Goal: Task Accomplishment & Management: Use online tool/utility

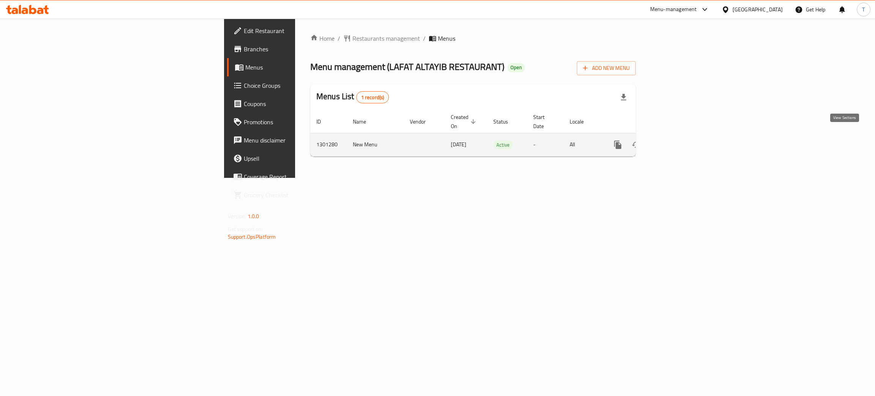
click at [677, 140] on icon "enhanced table" at bounding box center [672, 144] width 9 height 9
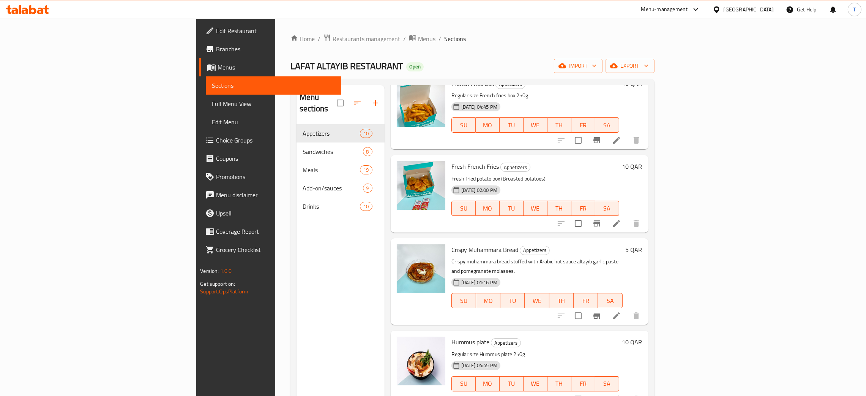
scroll to position [114, 0]
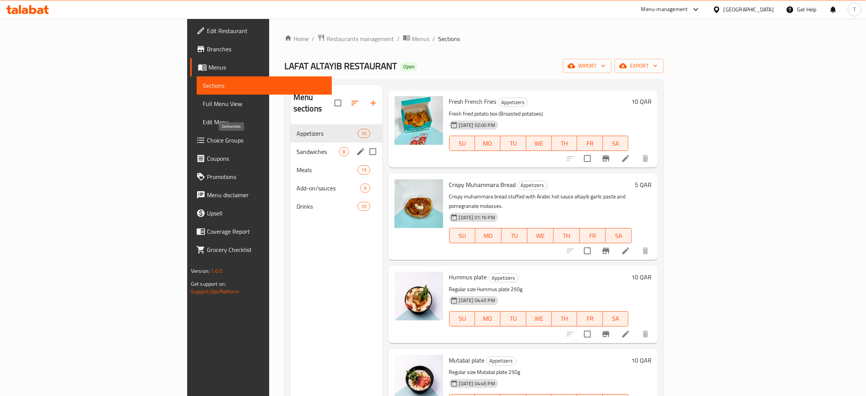
click at [297, 147] on span "Sandwiches" at bounding box center [318, 151] width 43 height 9
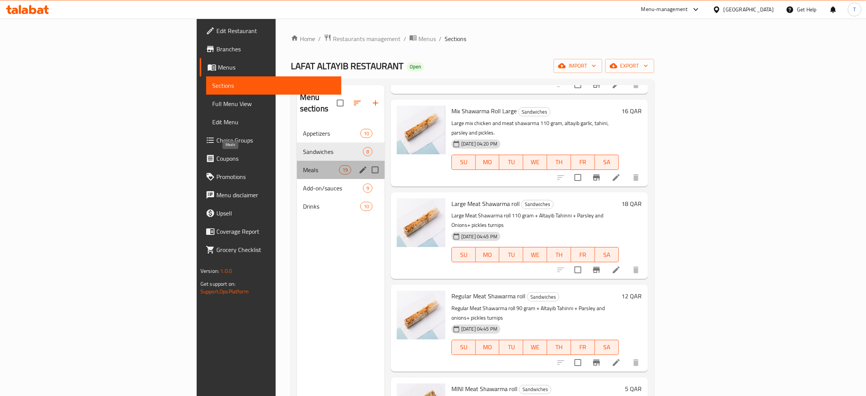
click at [303, 165] on span "Meals" at bounding box center [321, 169] width 36 height 9
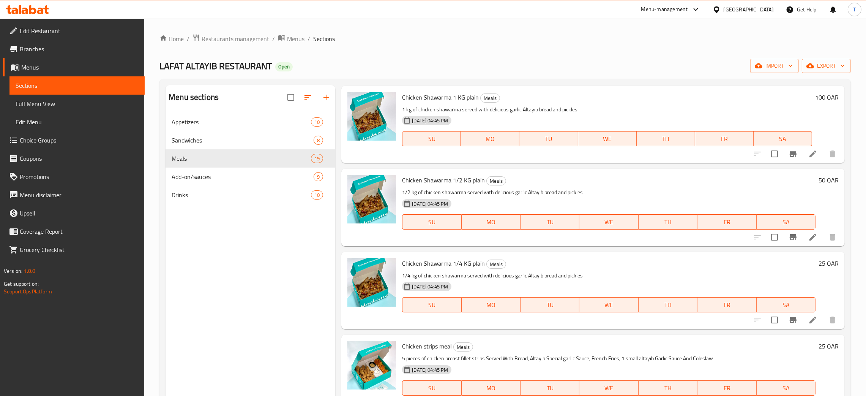
scroll to position [798, 0]
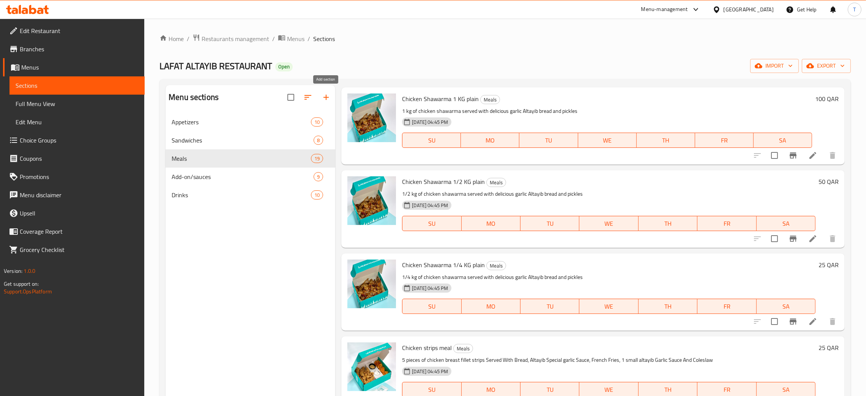
click at [327, 100] on icon "button" at bounding box center [326, 97] width 9 height 9
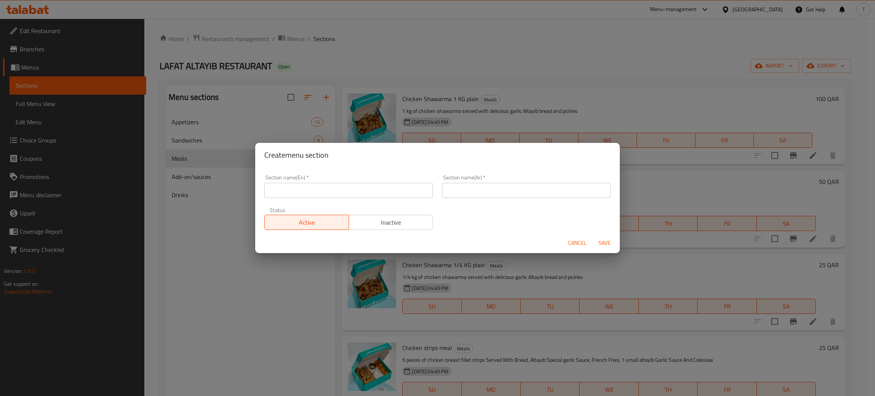
click at [339, 193] on input "text" at bounding box center [348, 190] width 169 height 15
type input "Combo Meal"
click at [500, 195] on input "text" at bounding box center [526, 190] width 169 height 15
paste input "وجبة كومبو"
type input "وجبة كومبو"
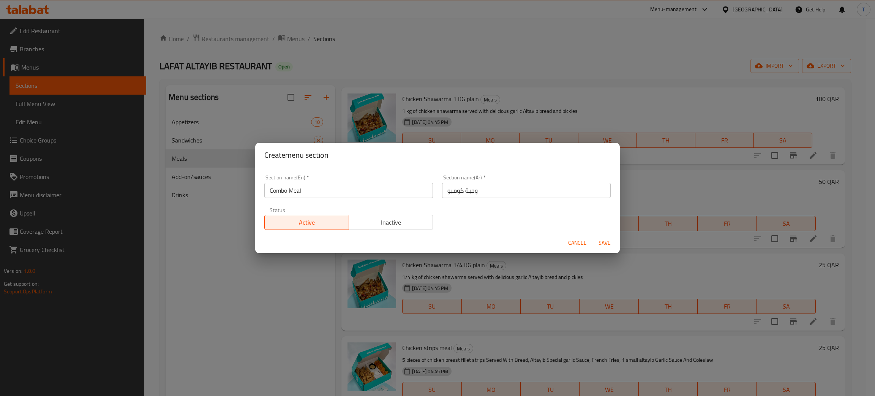
click at [499, 164] on div "Create menu section" at bounding box center [437, 155] width 365 height 24
click at [598, 242] on span "Save" at bounding box center [605, 242] width 18 height 9
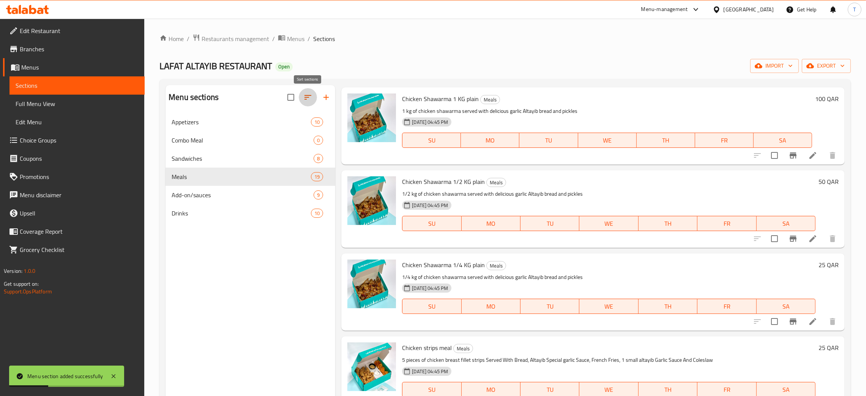
click at [307, 100] on icon "button" at bounding box center [308, 97] width 9 height 9
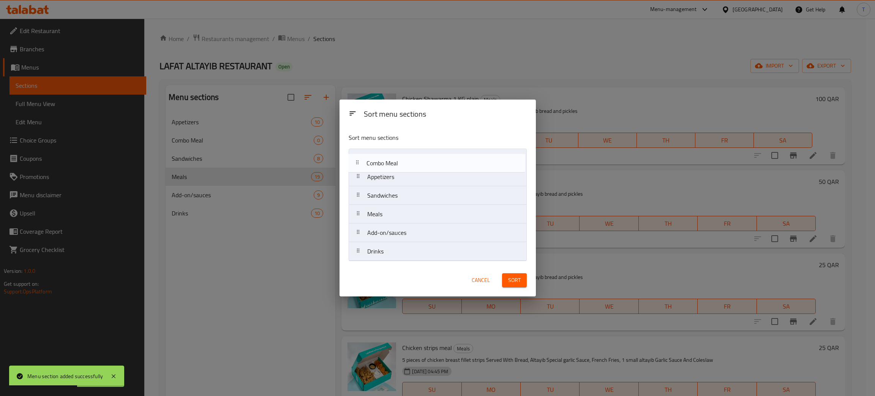
drag, startPoint x: 406, startPoint y: 168, endPoint x: 407, endPoint y: 163, distance: 4.6
click at [406, 157] on nav "Appetizers Combo Meal Sandwiches Meals Add-on/sauces Drinks" at bounding box center [438, 205] width 178 height 112
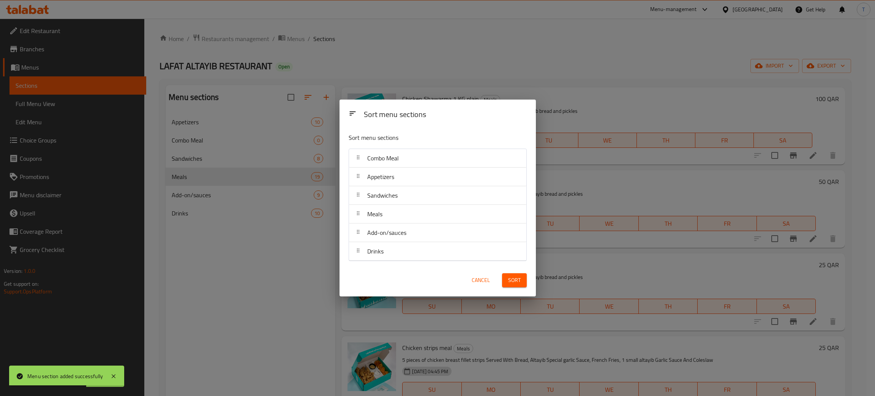
click at [511, 284] on span "Sort" at bounding box center [514, 279] width 13 height 9
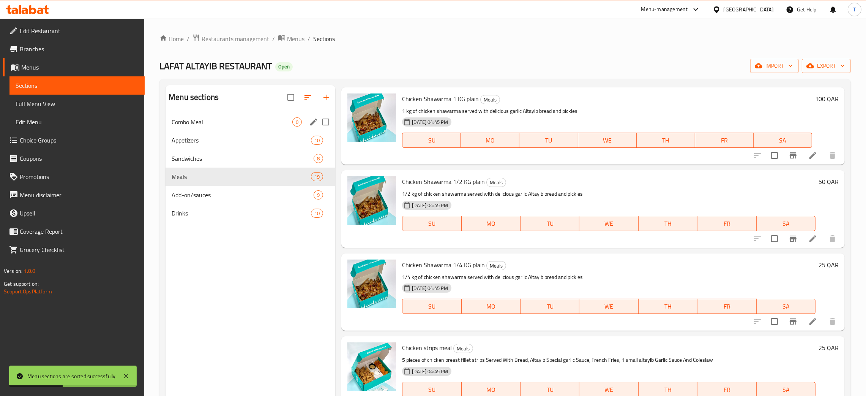
click at [232, 116] on div "Combo Meal 0" at bounding box center [251, 122] width 170 height 18
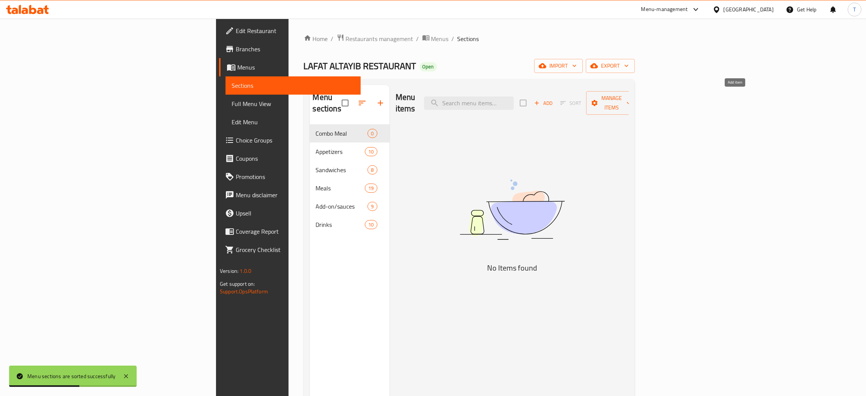
click at [554, 99] on span "Add" at bounding box center [543, 103] width 21 height 9
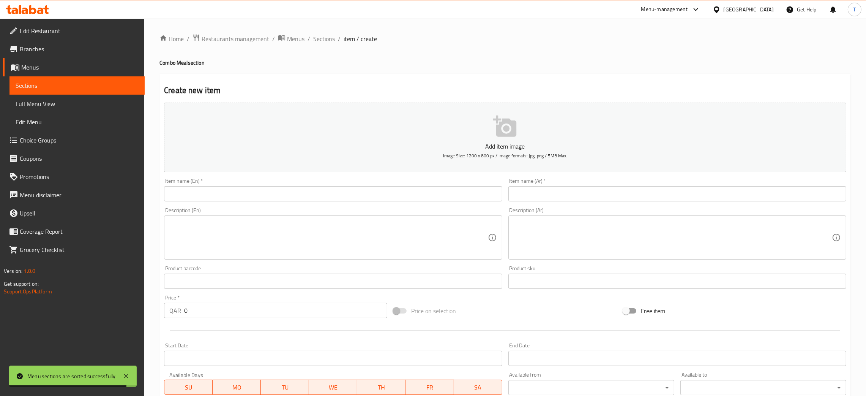
click at [326, 187] on input "text" at bounding box center [333, 193] width 338 height 15
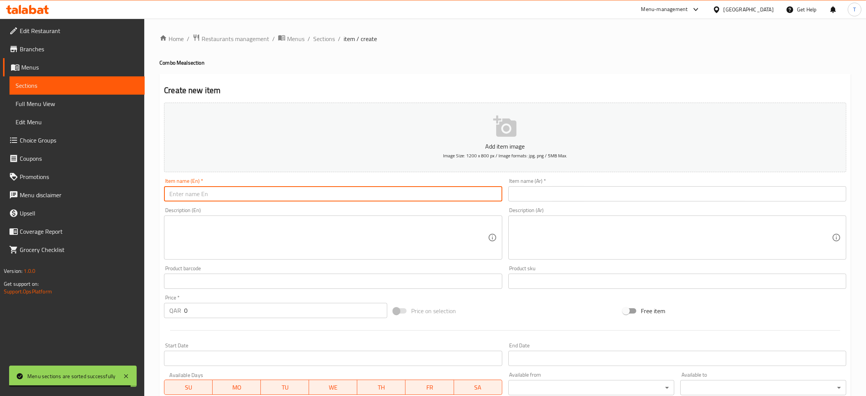
paste input "وجبة كومبو"
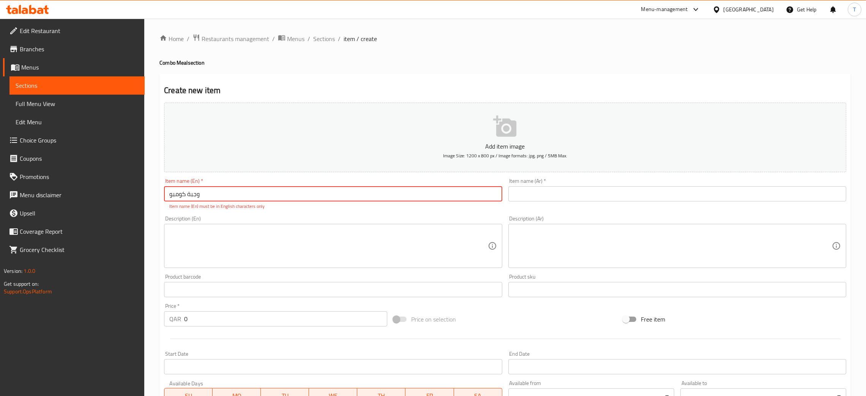
paste input "Combo meal for one"
type input "Combo meal for one"
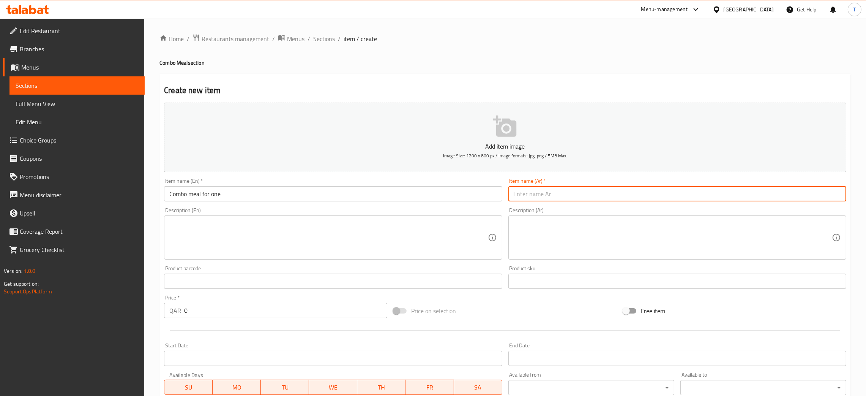
click at [533, 187] on input "text" at bounding box center [678, 193] width 338 height 15
paste input "وجبة كومبو لشخص واحد"
type input "وجبة كومبو لشخص واحد"
click at [479, 74] on div "Create new item Add item image Image Size: 1200 x 800 px / Image formats: jpg, …" at bounding box center [506, 295] width 692 height 442
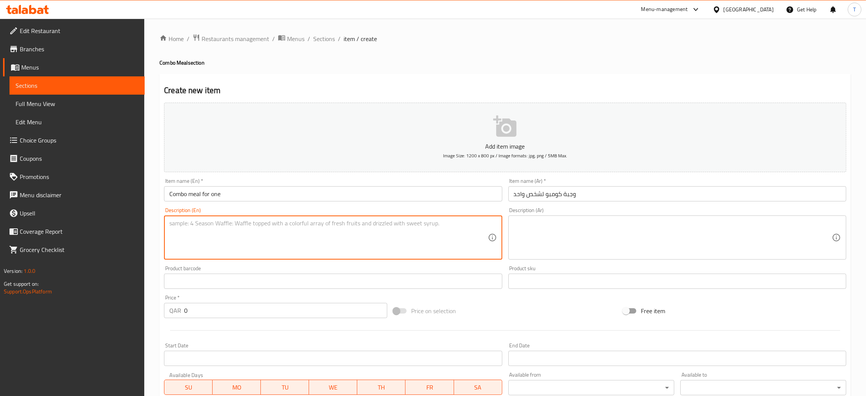
click at [430, 229] on textarea at bounding box center [328, 238] width 318 height 36
paste textarea "2 chicken shawarma sandwiches, French fries, 1 Kinza, garlic or tahene sauce, p…"
type textarea "2 chicken shawarma sandwiches, French fries, 1 Kinza, garlic or tahene sauce, p…"
click at [591, 230] on textarea at bounding box center [673, 238] width 318 height 36
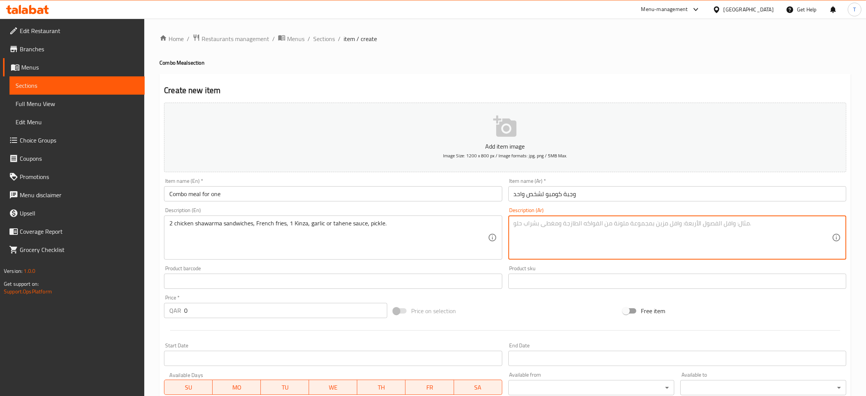
paste textarea "2 ساندويتش شاورما دجاج، بطاطس مقلية، 1 كينزا، صلصة الثوم أو الطحينة، مخلل."
type textarea "2 ساندويتش شاورما دجاج، بطاطس مقلية، 1 كينزا، صلصة الثوم أو الطحينة، مخلل."
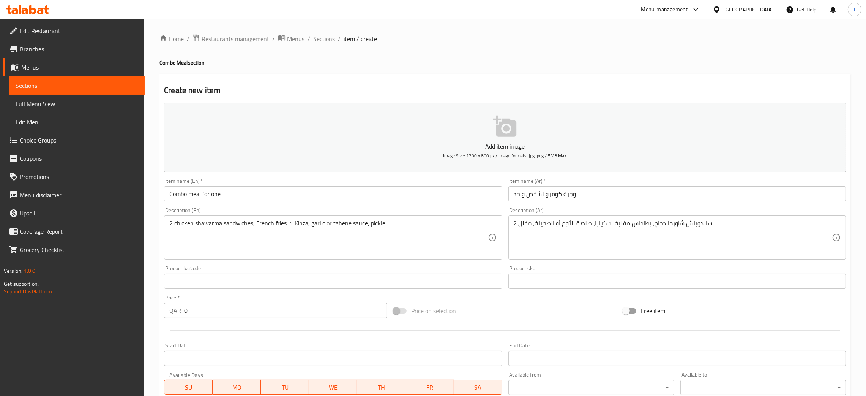
click at [433, 205] on div "Description (En) 2 chicken shawarma sandwiches, French fries, 1 Kinza, garlic o…" at bounding box center [333, 233] width 344 height 58
drag, startPoint x: 317, startPoint y: 303, endPoint x: 145, endPoint y: 305, distance: 172.1
click at [146, 305] on div "Home / Restaurants management / Menus / Sections / item / create Combo Meal sec…" at bounding box center [505, 278] width 722 height 518
type input "31"
click at [510, 307] on div "Price on selection" at bounding box center [504, 310] width 229 height 21
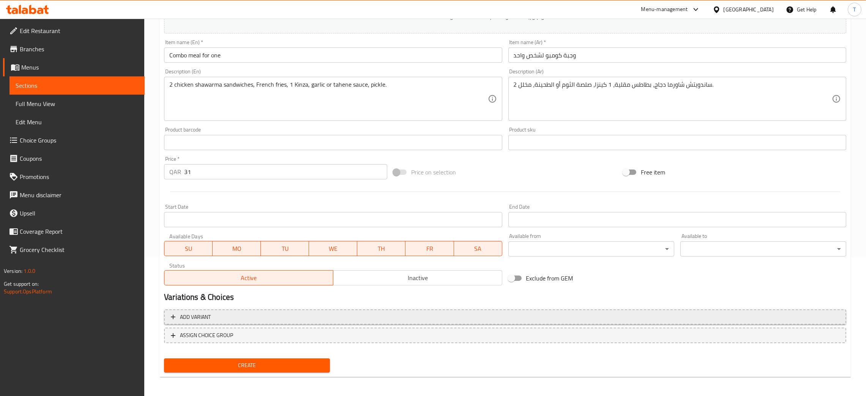
scroll to position [139, 0]
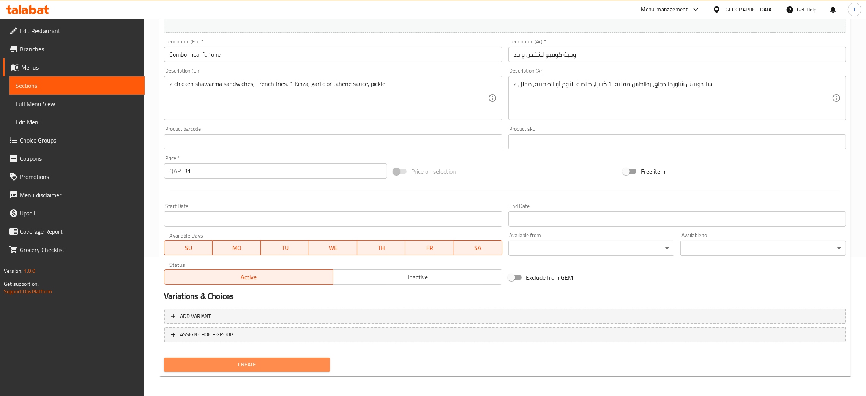
click at [288, 363] on span "Create" at bounding box center [247, 364] width 154 height 9
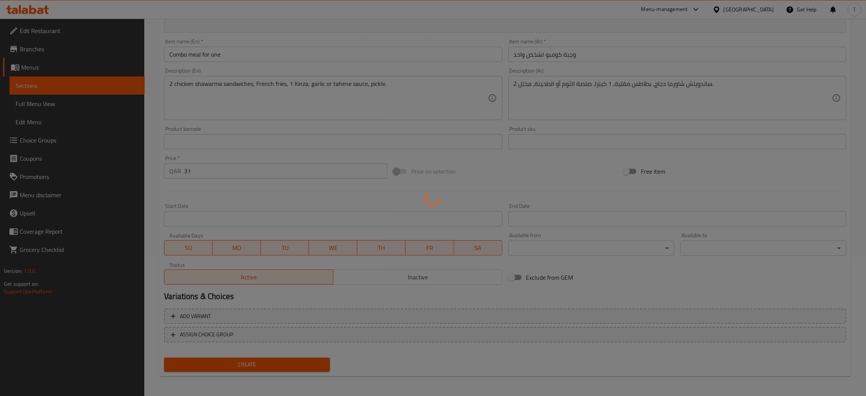
type input "0"
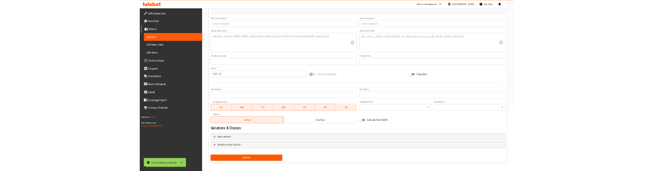
scroll to position [0, 0]
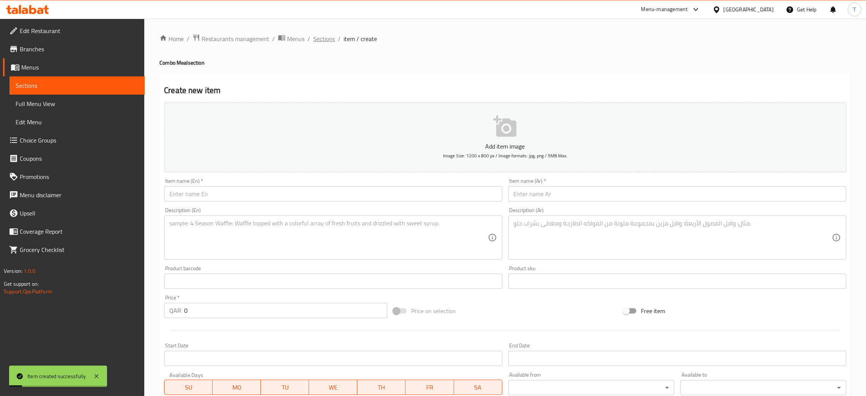
click at [327, 34] on span "Sections" at bounding box center [324, 38] width 22 height 9
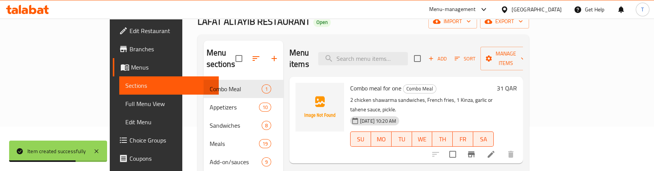
scroll to position [57, 0]
